Goal: Information Seeking & Learning: Learn about a topic

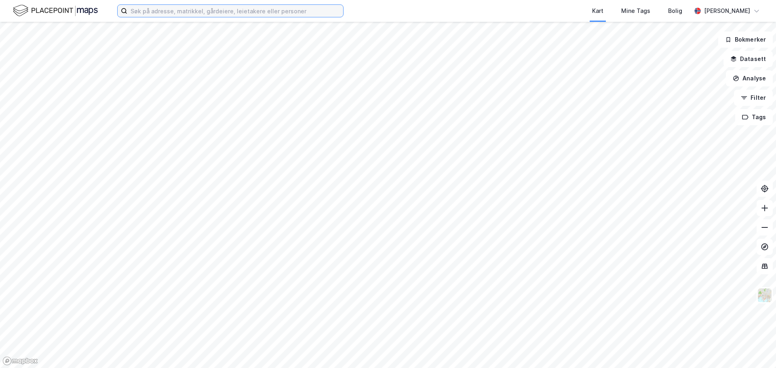
click at [162, 14] on input at bounding box center [235, 11] width 216 height 12
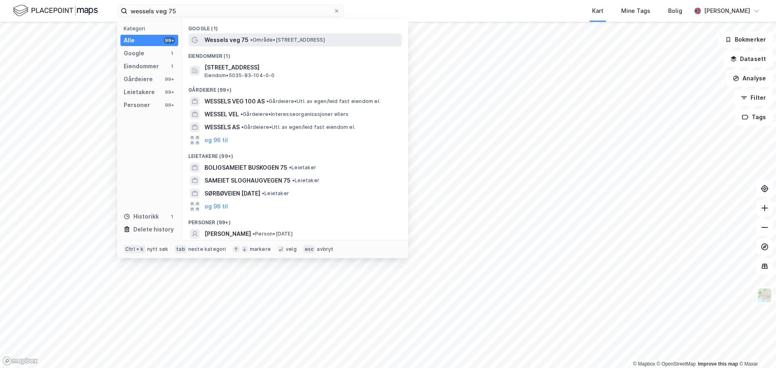
click at [303, 42] on span "• Område • [STREET_ADDRESS]" at bounding box center [287, 40] width 75 height 6
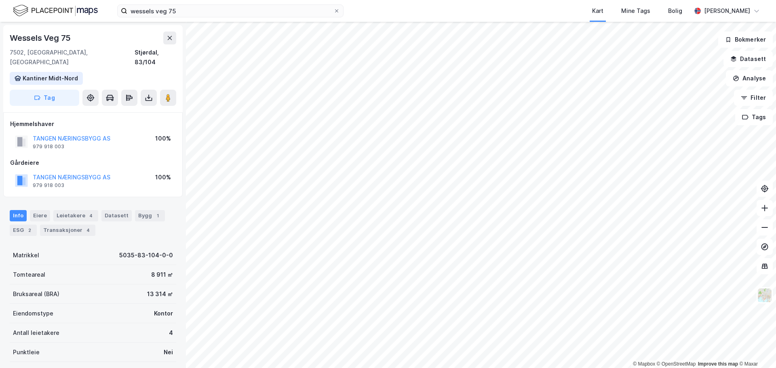
click at [68, 168] on div "Info Eiere Leietakere 4 Datasett Bygg 1 ESG 2 Transaksjoner 4" at bounding box center [93, 219] width 186 height 39
click at [68, 168] on div "Leietakere 4" at bounding box center [75, 215] width 45 height 11
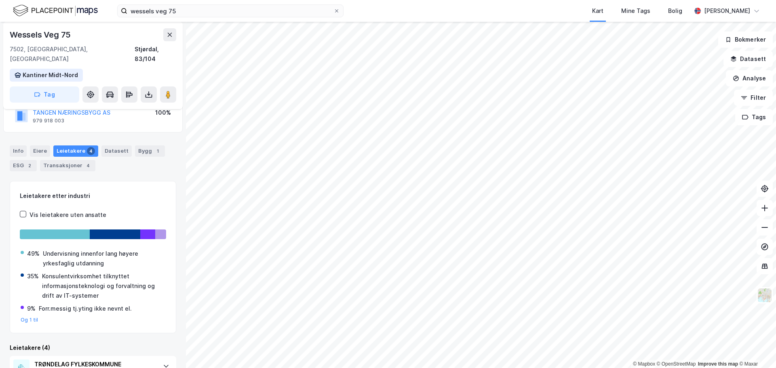
scroll to position [64, 0]
click at [112, 146] on div "Datasett" at bounding box center [116, 151] width 30 height 11
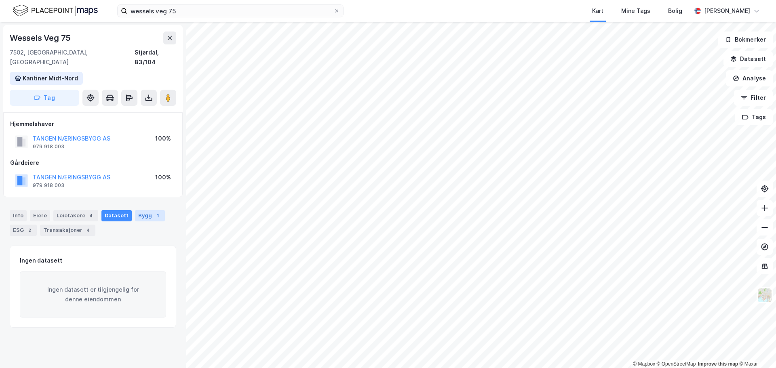
click at [141, 168] on div "Bygg 1" at bounding box center [150, 215] width 30 height 11
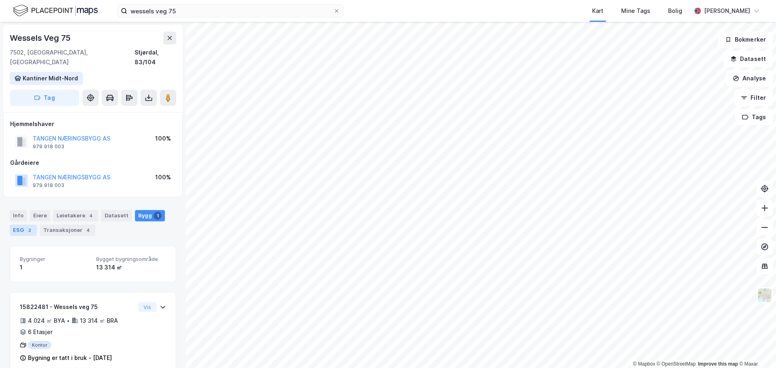
click at [27, 168] on div "2" at bounding box center [29, 230] width 8 height 8
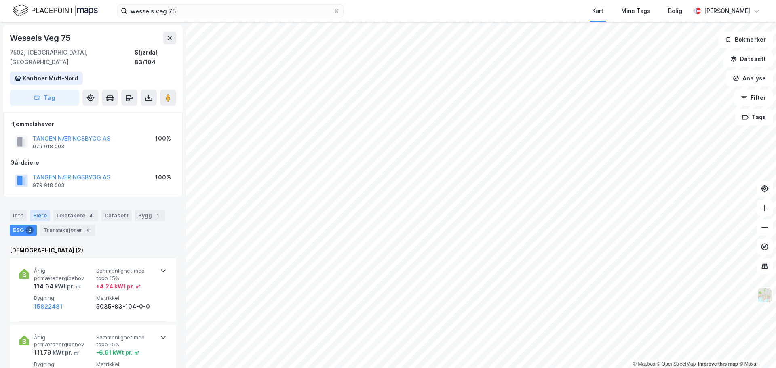
click at [36, 168] on div "Eiere" at bounding box center [40, 215] width 20 height 11
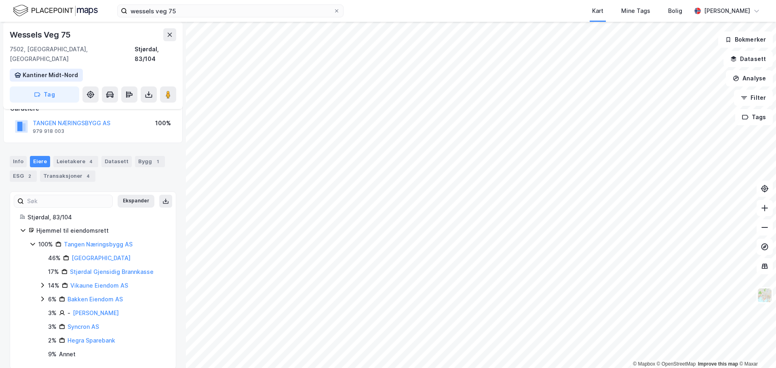
scroll to position [55, 0]
click at [103, 168] on link "Tangen Næringsbygg AS" at bounding box center [98, 243] width 69 height 7
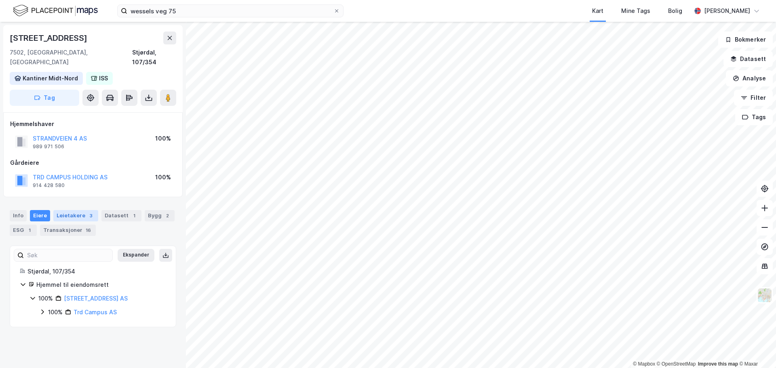
click at [79, 168] on div "Leietakere 3" at bounding box center [75, 215] width 45 height 11
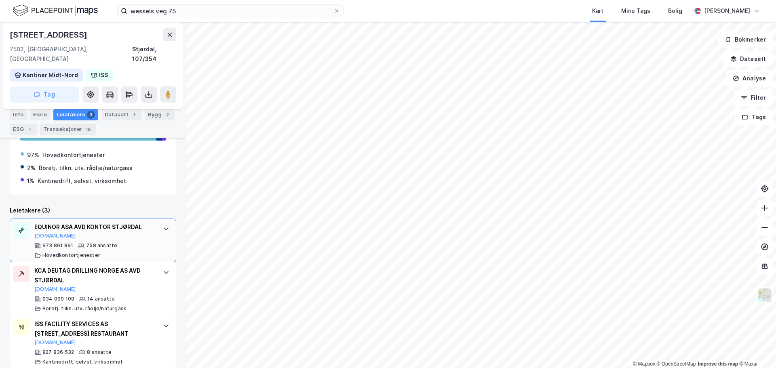
scroll to position [164, 0]
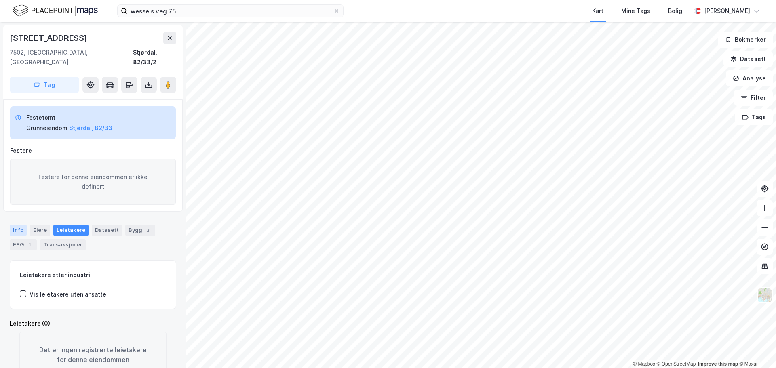
click at [19, 168] on div "Info" at bounding box center [18, 230] width 17 height 11
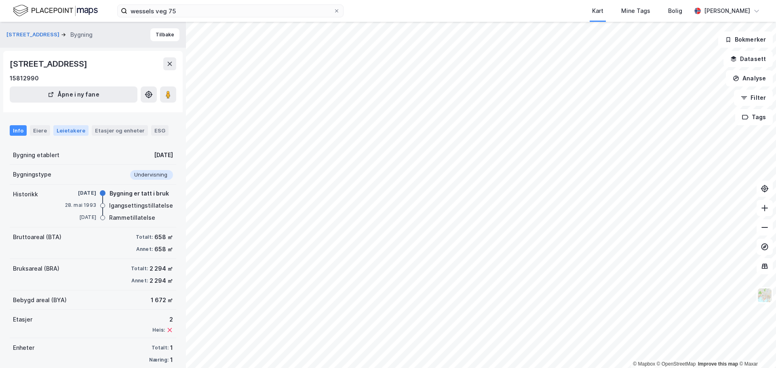
click at [63, 136] on div "Info Eiere Leietakere Etasjer og enheter ESG" at bounding box center [93, 127] width 186 height 23
click at [65, 130] on div "Leietakere" at bounding box center [70, 130] width 35 height 11
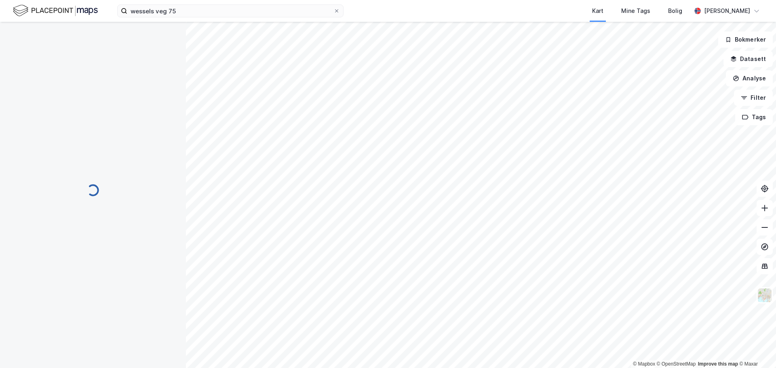
scroll to position [1, 0]
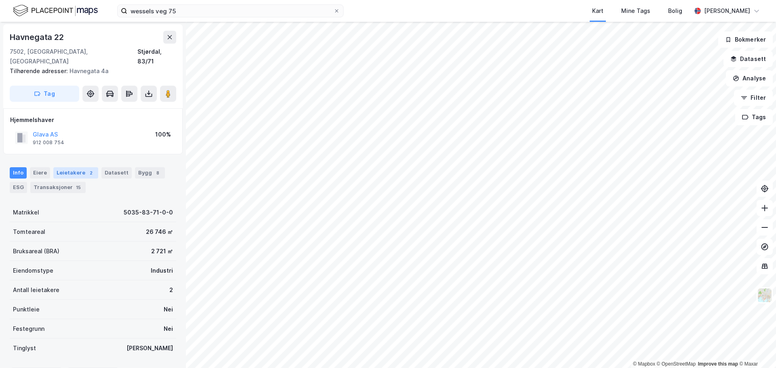
click at [80, 167] on div "Leietakere 2" at bounding box center [75, 172] width 45 height 11
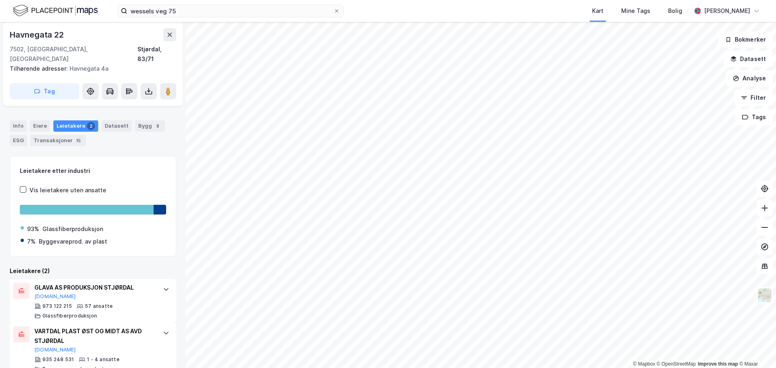
scroll to position [56, 0]
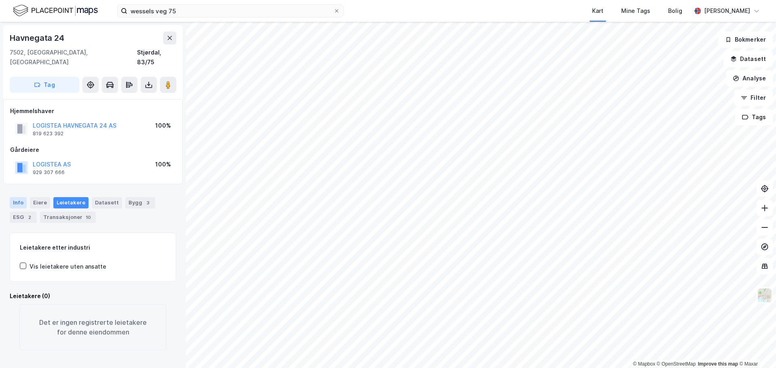
click at [21, 168] on div "Info" at bounding box center [18, 202] width 17 height 11
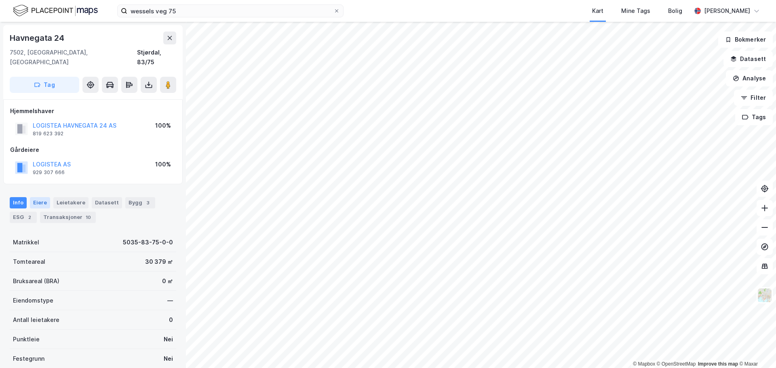
click at [30, 168] on div "Eiere" at bounding box center [40, 202] width 20 height 11
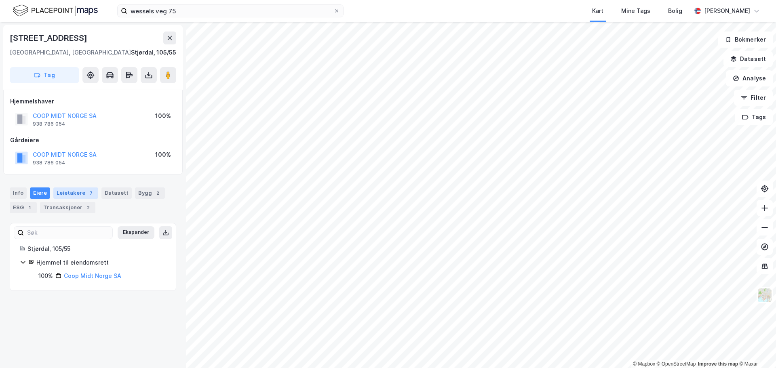
click at [79, 168] on div "Leietakere 7" at bounding box center [75, 192] width 45 height 11
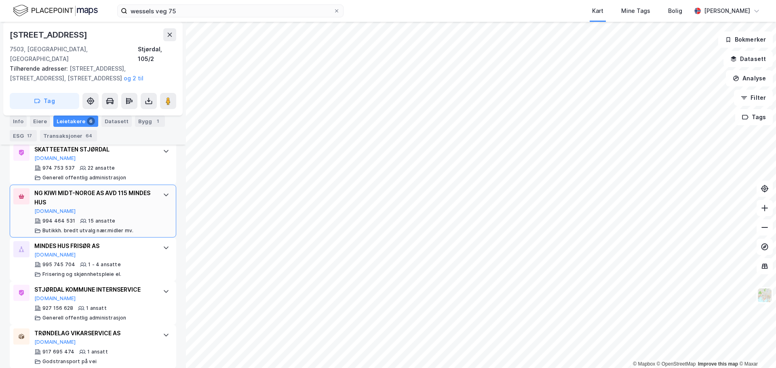
scroll to position [356, 0]
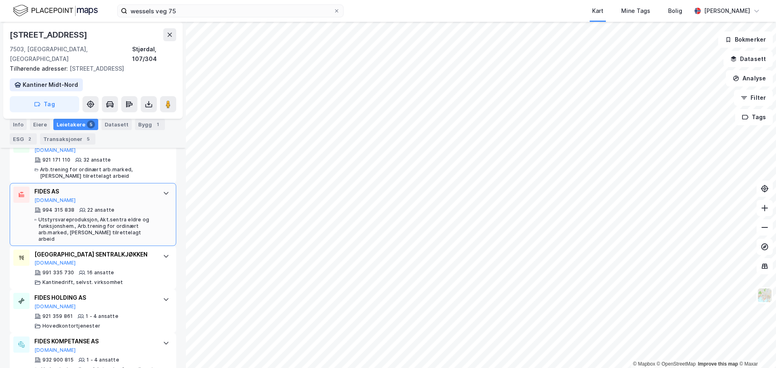
scroll to position [287, 0]
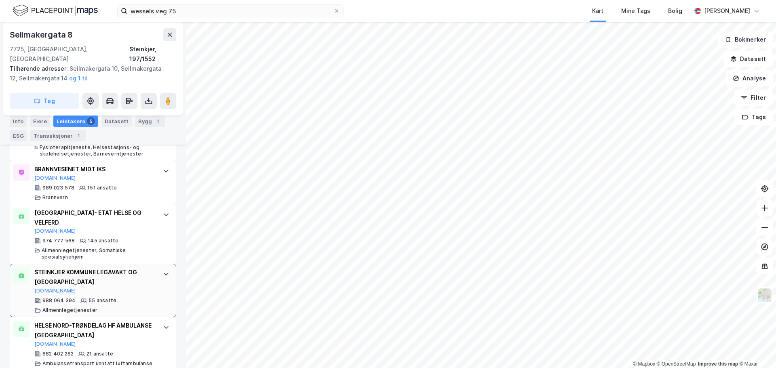
scroll to position [300, 0]
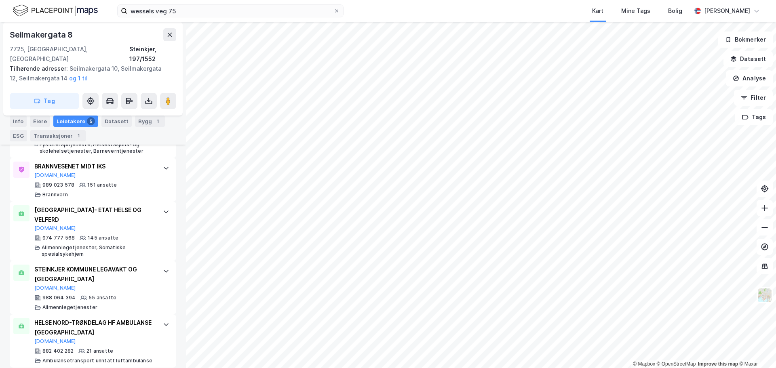
click at [70, 144] on div "© Mapbox © OpenStreetMap Improve this map © Maxar Seilmakergata 8 7725, [GEOGRA…" at bounding box center [388, 195] width 776 height 346
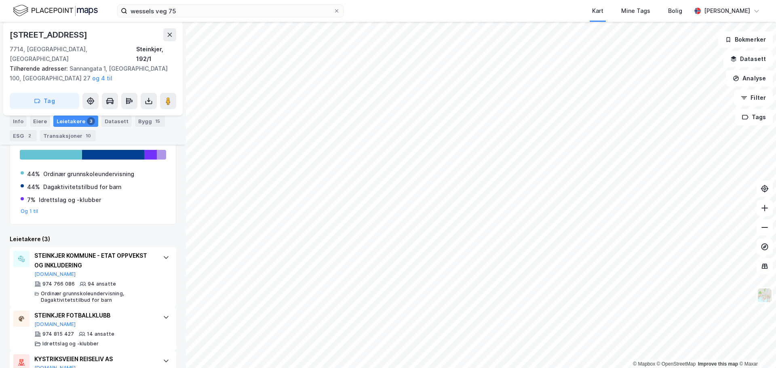
scroll to position [151, 0]
click at [291, 168] on html "wessels veg 75 Kart Mine Tags Bolig [PERSON_NAME] © Mapbox © OpenStreetMap Impr…" at bounding box center [388, 184] width 776 height 368
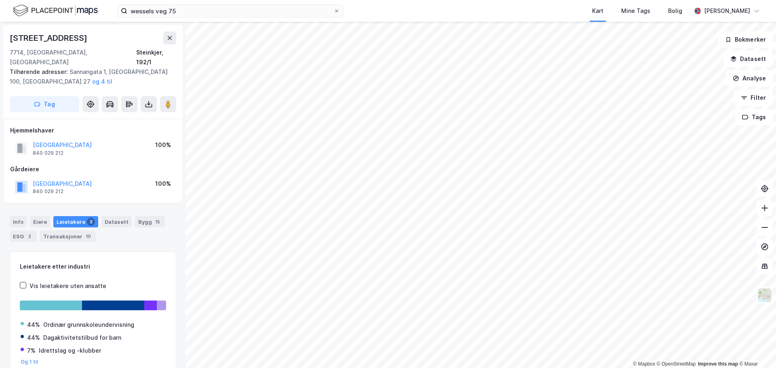
scroll to position [0, 0]
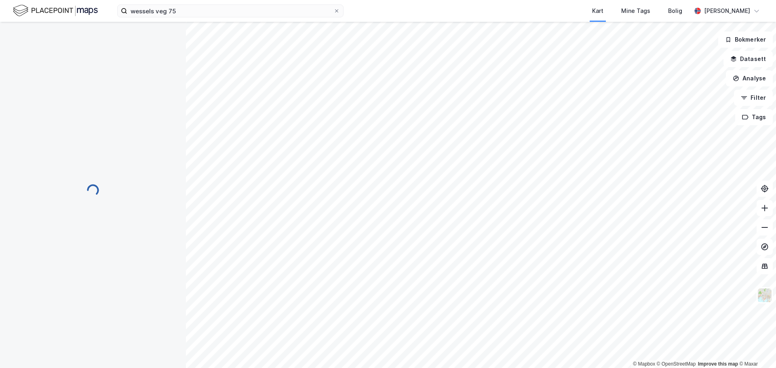
scroll to position [0, 0]
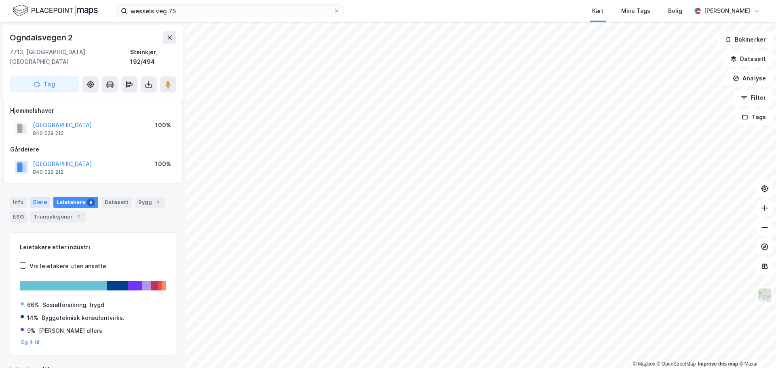
click at [43, 168] on div "Eiere" at bounding box center [40, 202] width 20 height 11
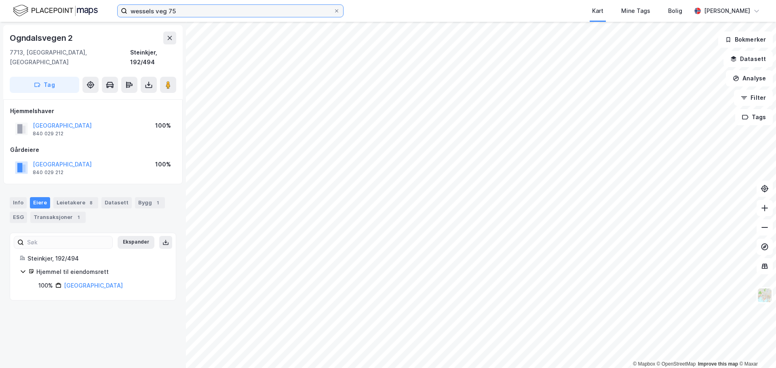
click at [177, 10] on input "wessels veg 75" at bounding box center [230, 11] width 206 height 12
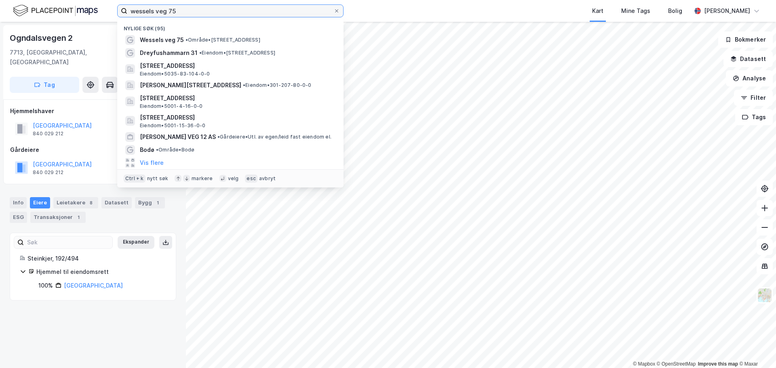
click at [177, 10] on input "wessels veg 75" at bounding box center [230, 11] width 206 height 12
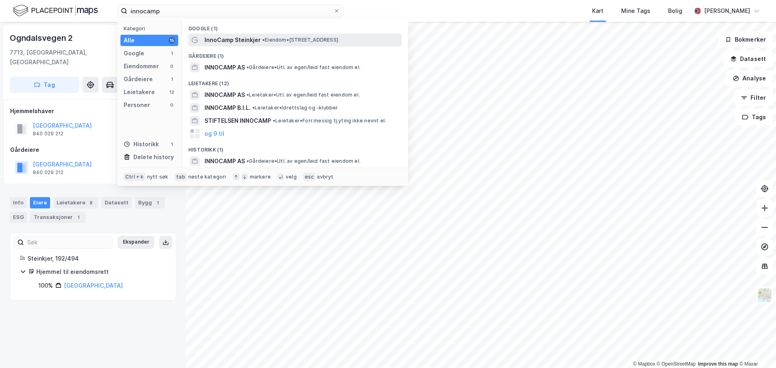
click at [232, 38] on span "InnoCamp Steinkjer" at bounding box center [232, 40] width 56 height 10
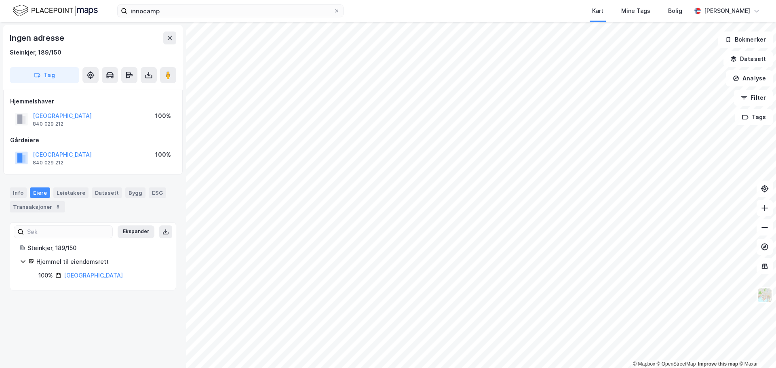
click at [406, 168] on html "innocamp Kart Mine Tags Bolig [PERSON_NAME] © Mapbox © OpenStreetMap Improve th…" at bounding box center [388, 184] width 776 height 368
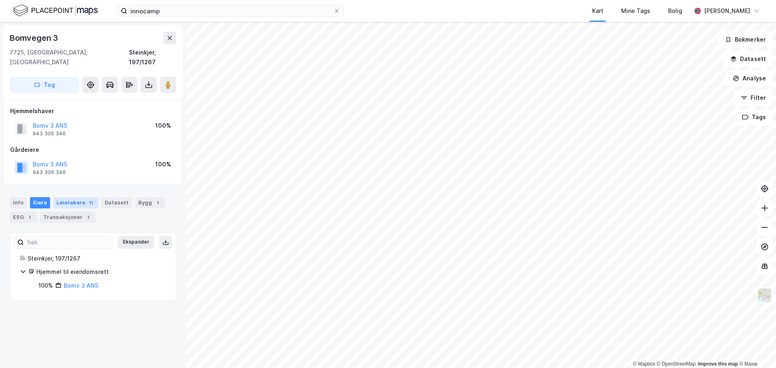
click at [70, 168] on div "Leietakere 11" at bounding box center [75, 202] width 45 height 11
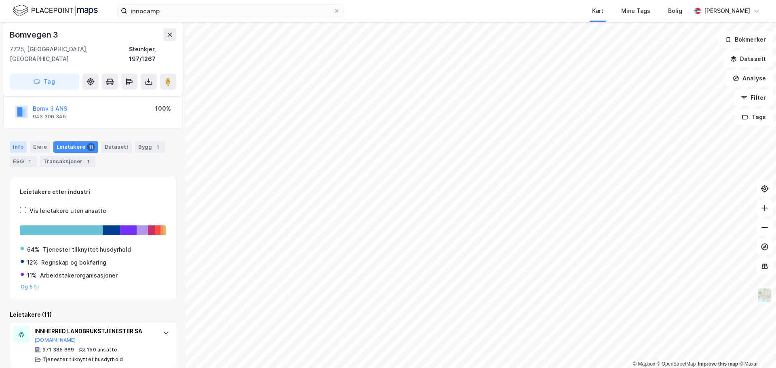
scroll to position [55, 0]
click at [21, 142] on div "Info" at bounding box center [18, 147] width 17 height 11
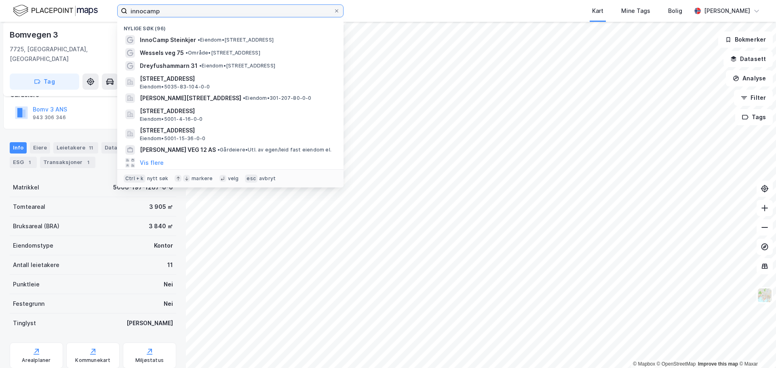
click at [154, 6] on input "innocamp" at bounding box center [230, 11] width 206 height 12
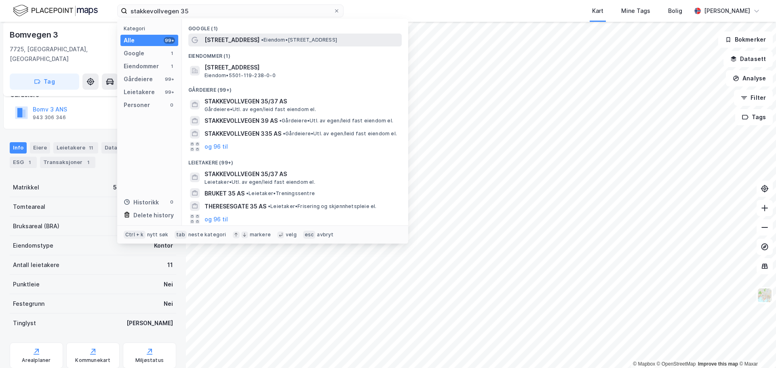
click at [321, 41] on span "• Eiendom • [STREET_ADDRESS]" at bounding box center [299, 40] width 76 height 6
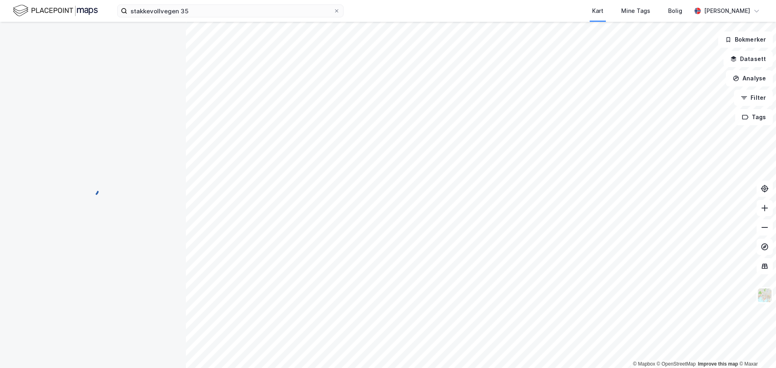
scroll to position [55, 0]
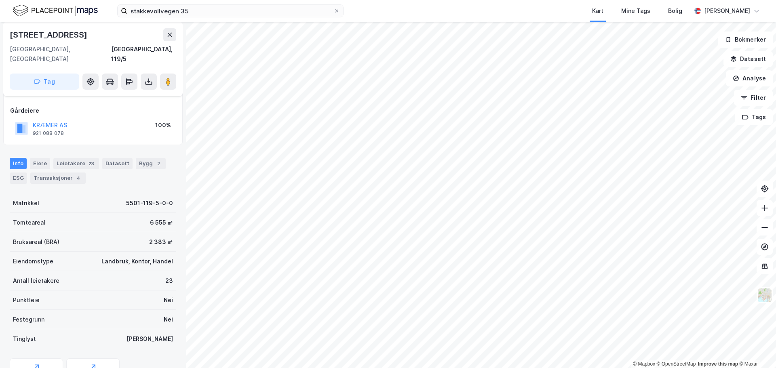
scroll to position [40, 0]
click at [106, 158] on div "Datasett" at bounding box center [117, 163] width 30 height 11
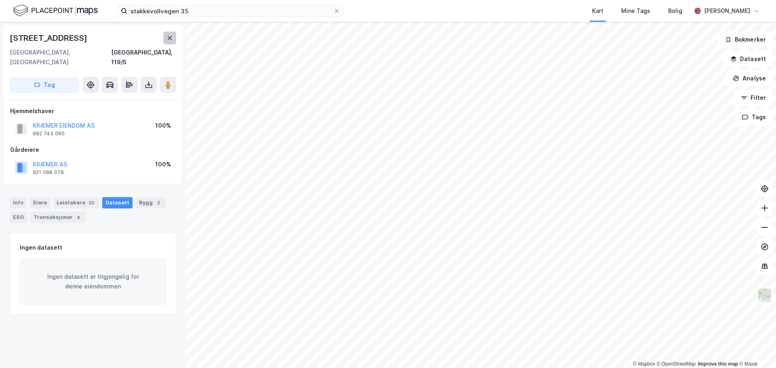
click at [169, 38] on icon at bounding box center [170, 38] width 4 height 4
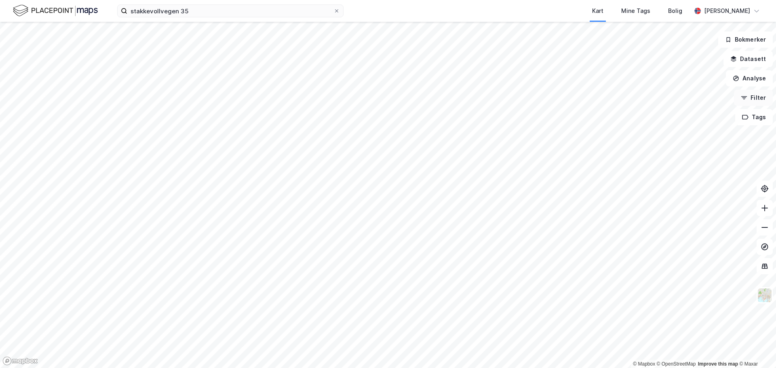
click at [406, 99] on button "Filter" at bounding box center [753, 98] width 39 height 16
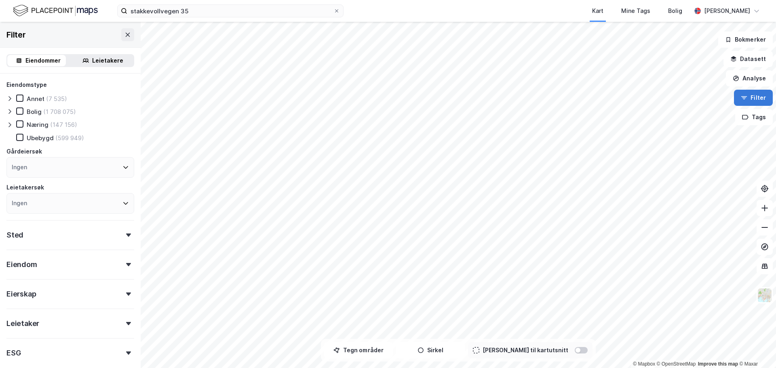
click at [406, 102] on button "Filter" at bounding box center [753, 98] width 39 height 16
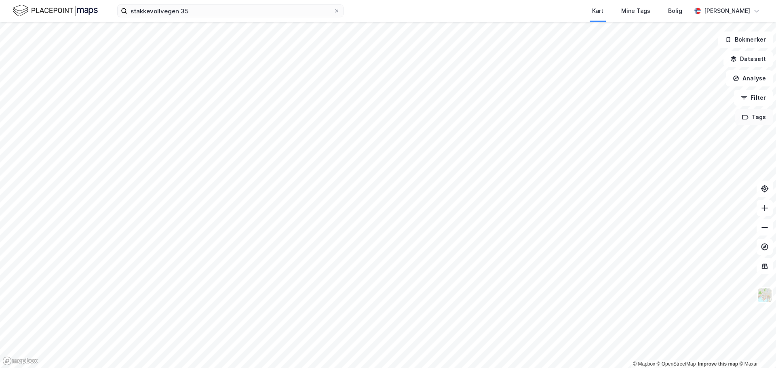
click at [406, 115] on button "Tags" at bounding box center [754, 117] width 38 height 16
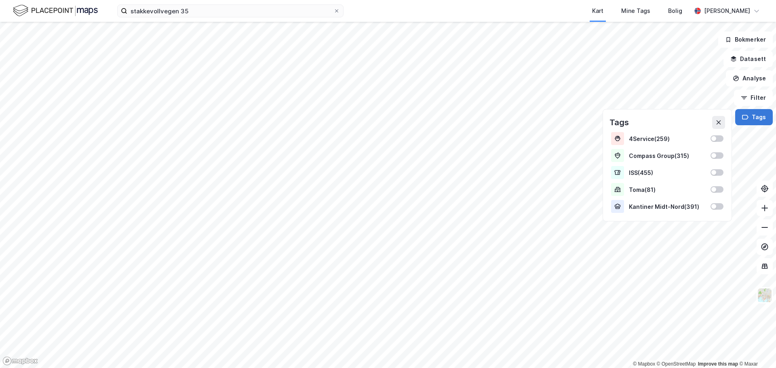
click at [406, 115] on button "Tags" at bounding box center [754, 117] width 38 height 16
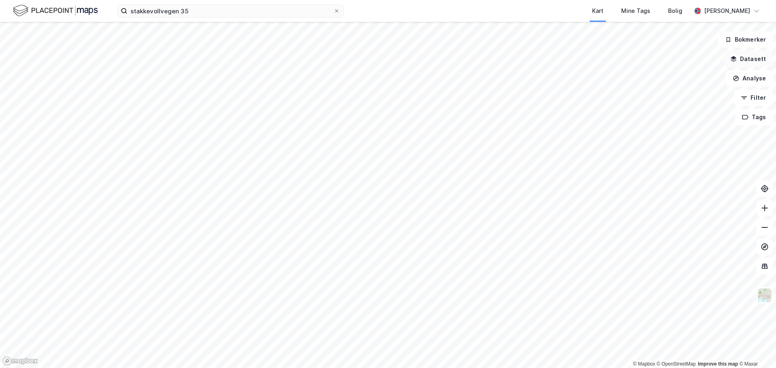
click at [406, 59] on button "Datasett" at bounding box center [747, 59] width 49 height 16
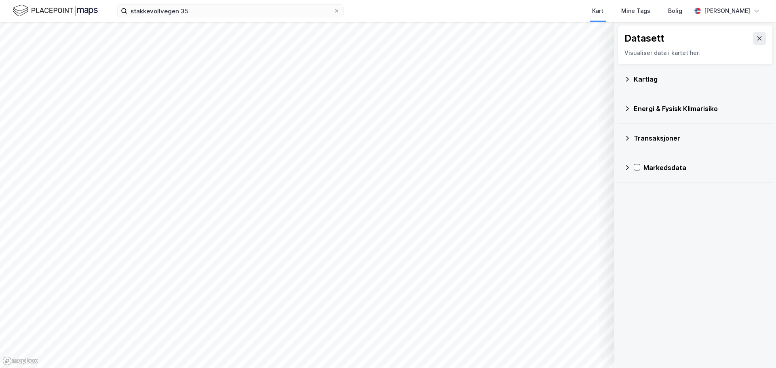
click at [406, 81] on icon at bounding box center [627, 79] width 6 height 6
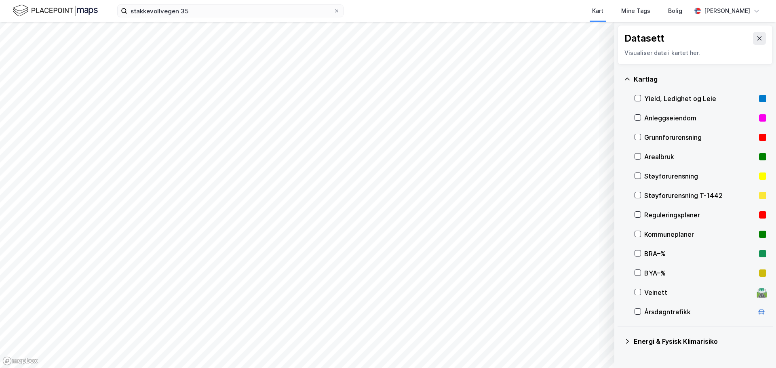
click at [406, 81] on icon at bounding box center [627, 79] width 6 height 6
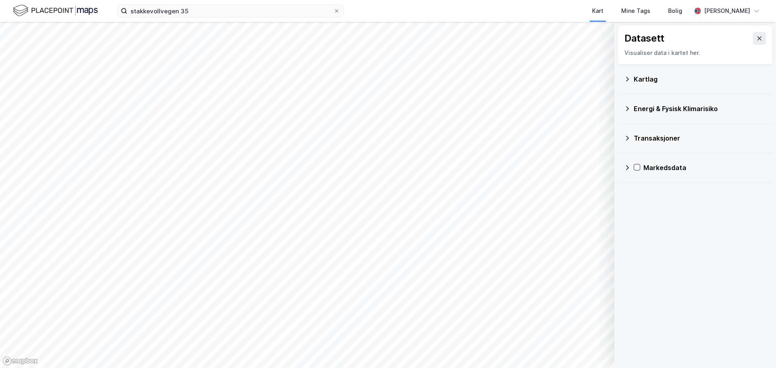
click at [406, 168] on icon at bounding box center [627, 167] width 6 height 6
click at [406, 168] on icon at bounding box center [647, 226] width 6 height 6
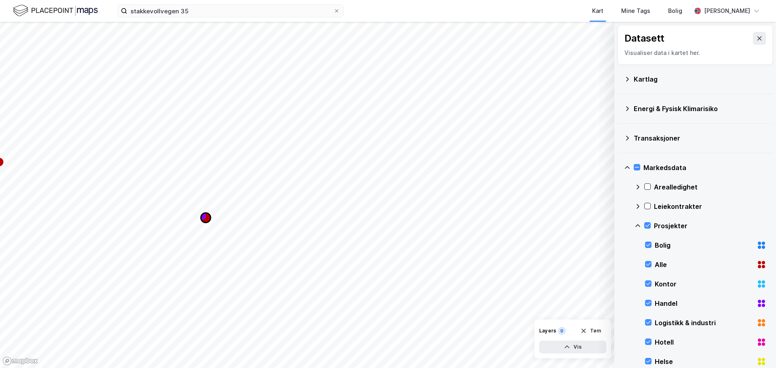
click at [205, 168] on icon "Map marker" at bounding box center [203, 216] width 5 height 7
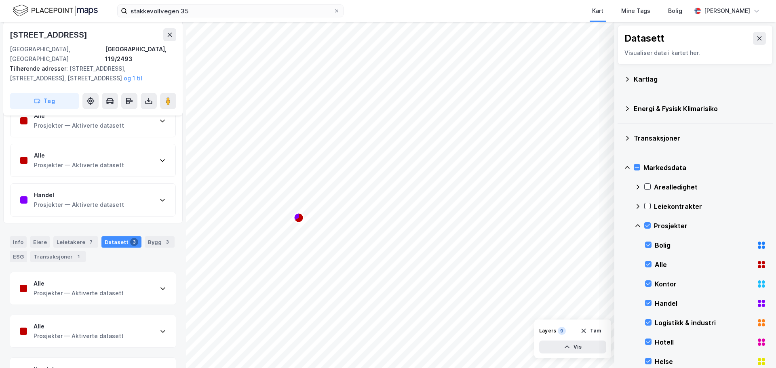
scroll to position [81, 0]
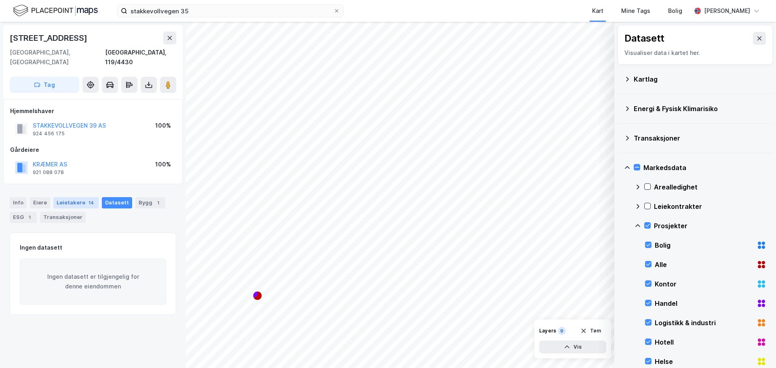
click at [80, 168] on div "Leietakere 14" at bounding box center [75, 202] width 45 height 11
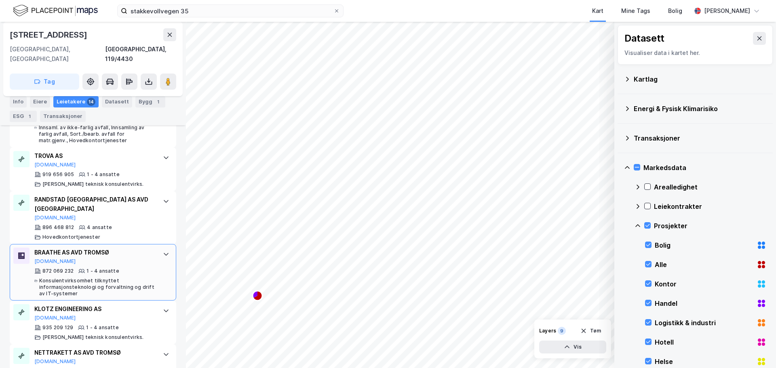
scroll to position [667, 0]
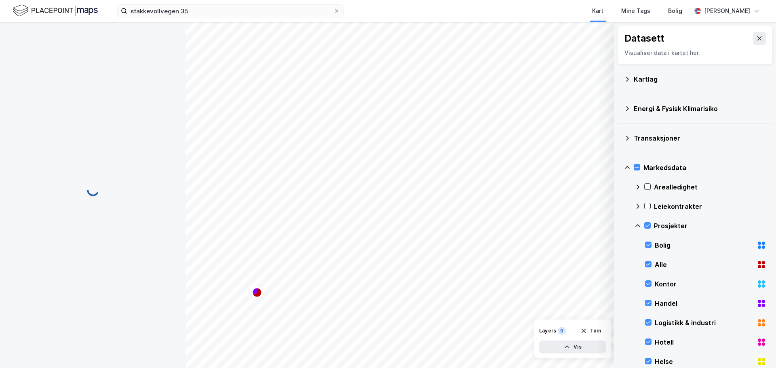
scroll to position [34, 0]
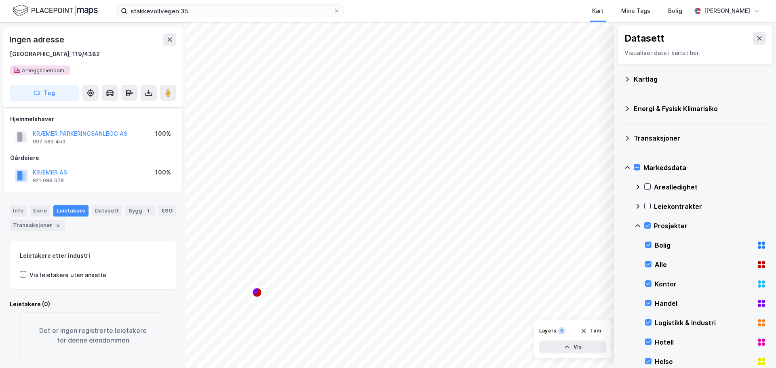
click at [117, 168] on div "Info [PERSON_NAME] Datasett Bygg 1 ESG Transaksjoner 5" at bounding box center [93, 218] width 166 height 26
click at [109, 168] on div "Datasett" at bounding box center [107, 210] width 30 height 11
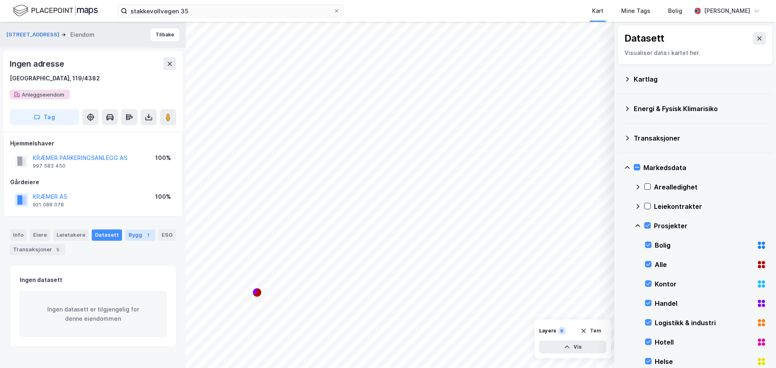
click at [126, 168] on div "Bygg 1" at bounding box center [140, 234] width 30 height 11
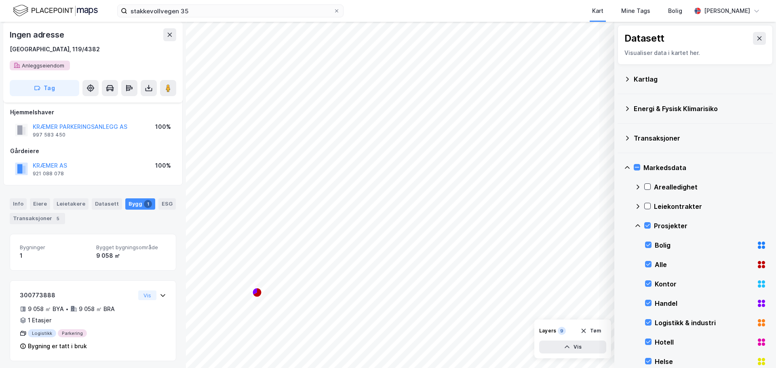
scroll to position [34, 0]
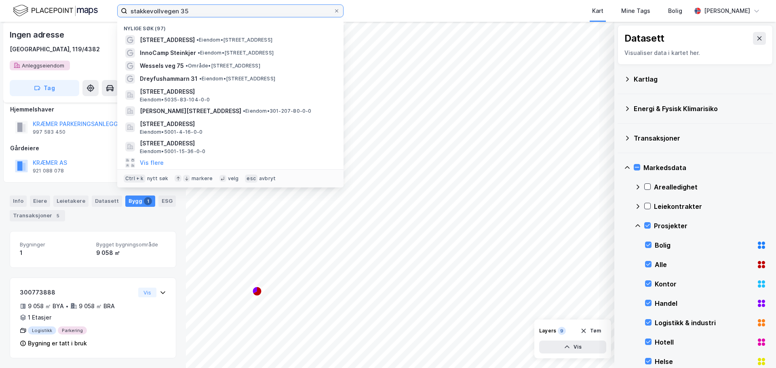
click at [160, 6] on input "stakkevollvegen 35" at bounding box center [230, 11] width 206 height 12
click at [160, 8] on input "stakkevollvegen 35" at bounding box center [230, 11] width 206 height 12
paste input "[PERSON_NAME] gate 19-27"
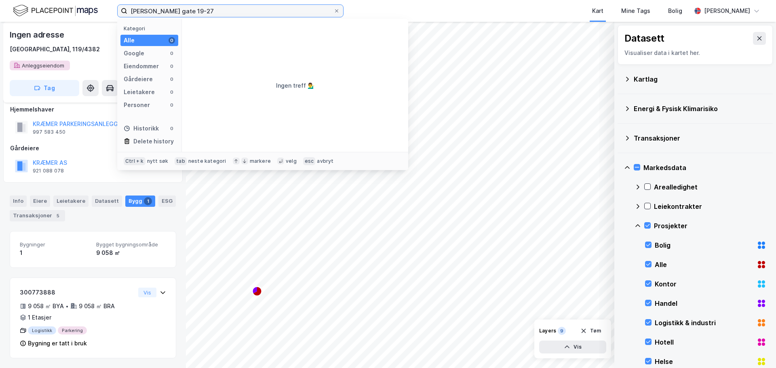
click at [231, 12] on input "[PERSON_NAME] gate 19-27" at bounding box center [230, 11] width 206 height 12
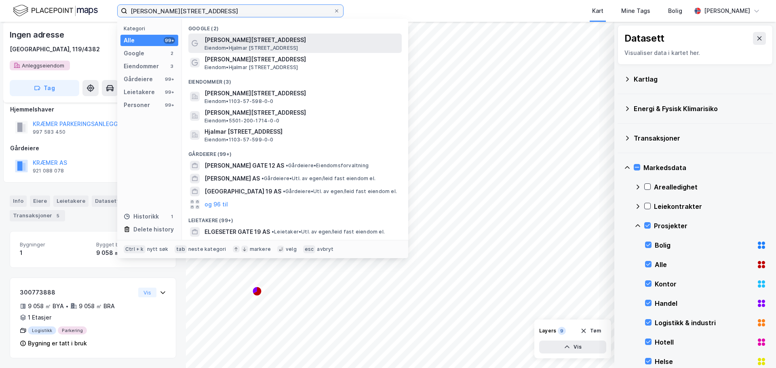
type input "[PERSON_NAME][STREET_ADDRESS]"
click at [244, 39] on span "[PERSON_NAME][STREET_ADDRESS]" at bounding box center [301, 40] width 194 height 10
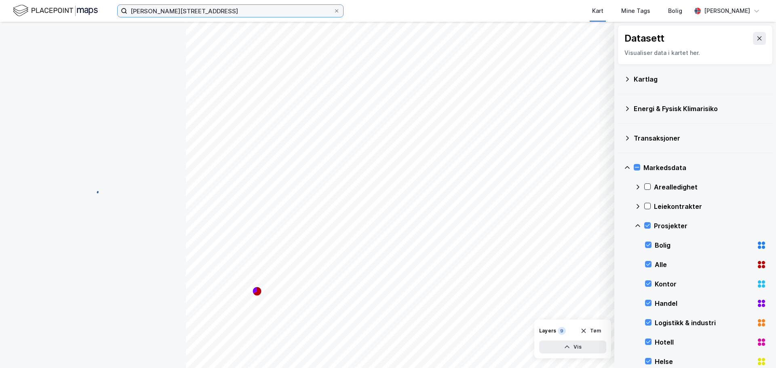
click at [226, 14] on input "[PERSON_NAME][STREET_ADDRESS]" at bounding box center [230, 11] width 206 height 12
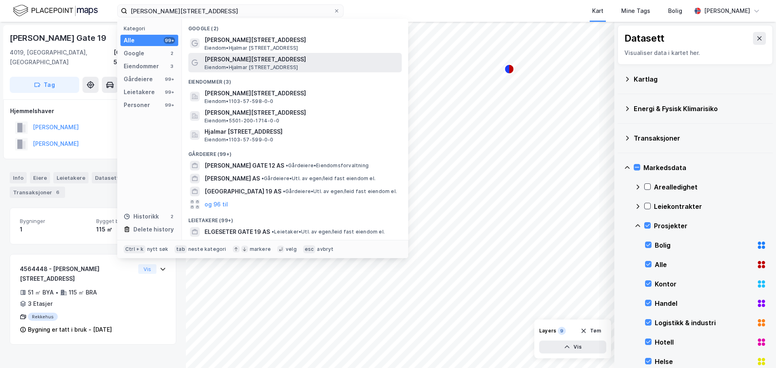
click at [252, 61] on span "[PERSON_NAME][STREET_ADDRESS]" at bounding box center [301, 60] width 194 height 10
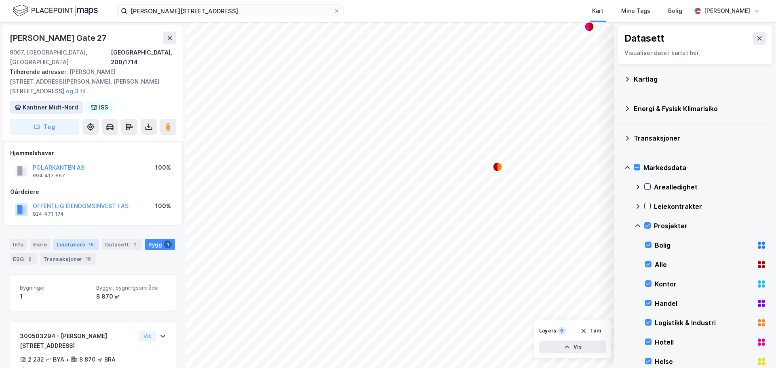
click at [80, 168] on div "Leietakere 16" at bounding box center [75, 244] width 45 height 11
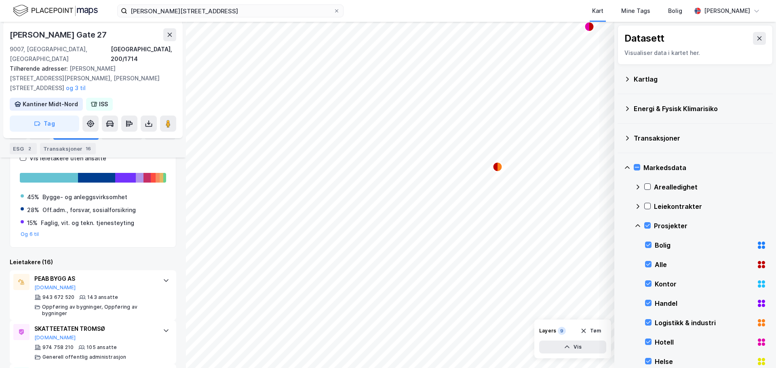
scroll to position [150, 0]
click at [36, 132] on div "Eiere" at bounding box center [40, 133] width 20 height 11
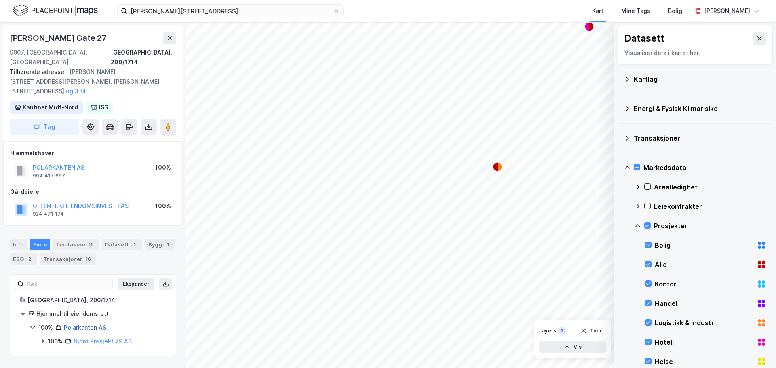
click at [100, 168] on link "Polarkanten AS" at bounding box center [85, 327] width 42 height 7
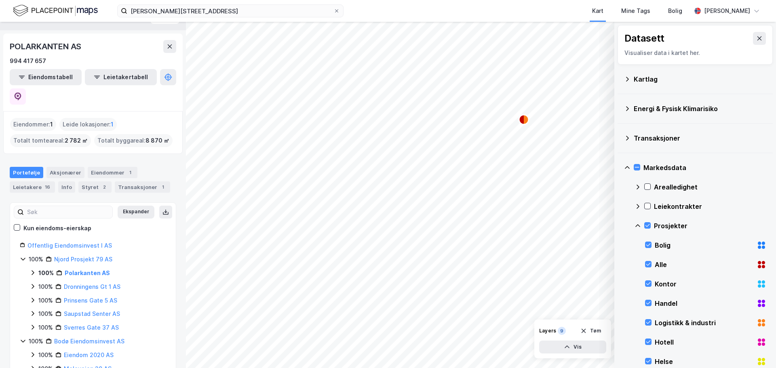
scroll to position [17, 0]
click at [54, 167] on div "Aksjonærer" at bounding box center [65, 172] width 38 height 11
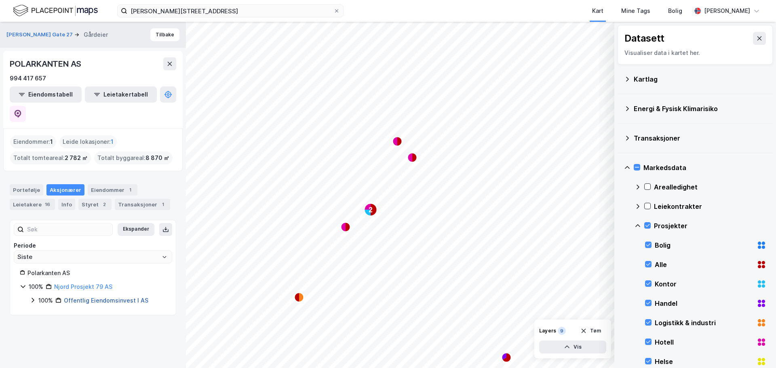
click at [84, 168] on link "Offentlig Eiendomsinvest I AS" at bounding box center [106, 300] width 84 height 7
